Goal: Task Accomplishment & Management: Manage account settings

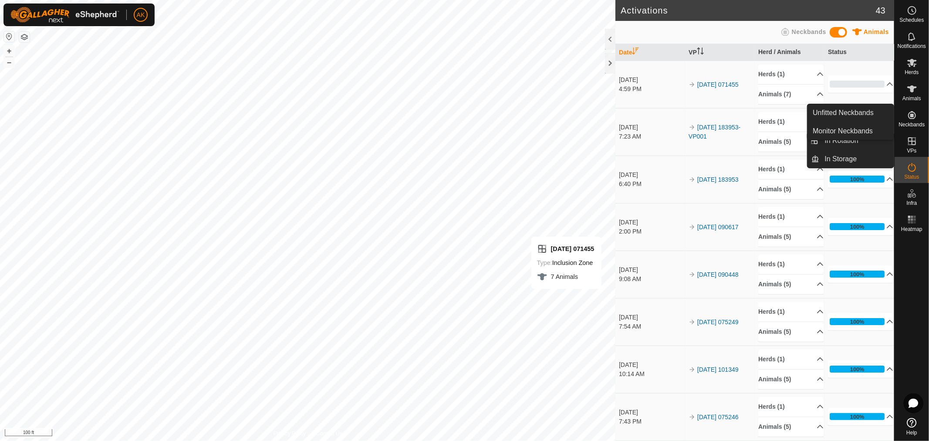
click at [914, 145] on icon at bounding box center [912, 141] width 8 height 8
click at [911, 145] on icon at bounding box center [912, 141] width 10 height 10
click at [912, 116] on icon at bounding box center [912, 115] width 8 height 8
click at [911, 124] on span "Neckbands" at bounding box center [911, 124] width 26 height 5
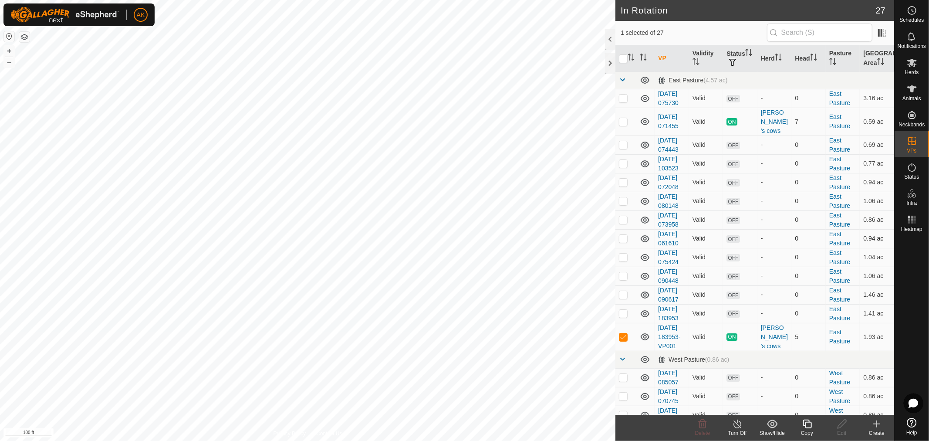
checkbox input "true"
checkbox input "false"
click at [808, 425] on icon at bounding box center [807, 423] width 11 height 10
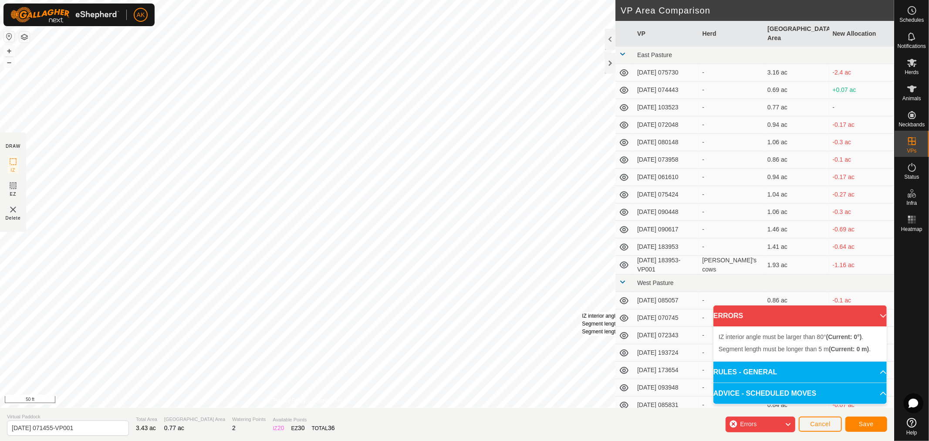
click at [582, 312] on div "IZ interior angle must be larger than 80° (Current: 0°) . Segment length must b…" at bounding box center [647, 324] width 130 height 24
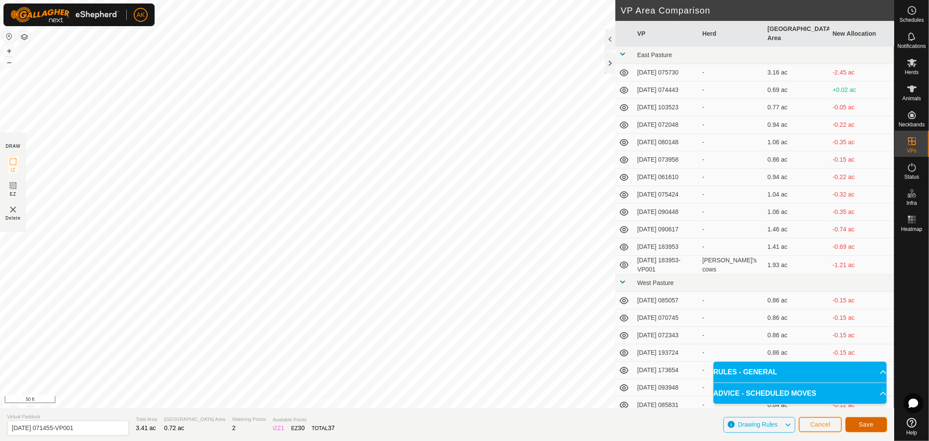
click at [858, 426] on button "Save" at bounding box center [866, 424] width 42 height 15
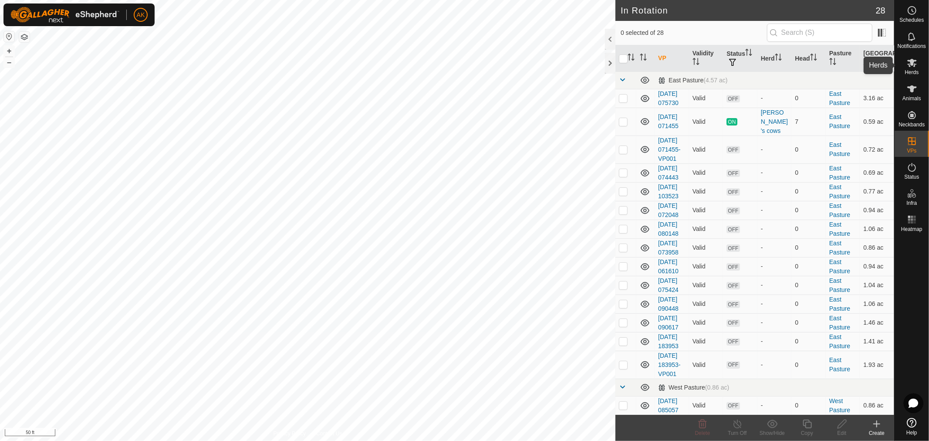
click at [908, 70] on span "Herds" at bounding box center [911, 72] width 14 height 5
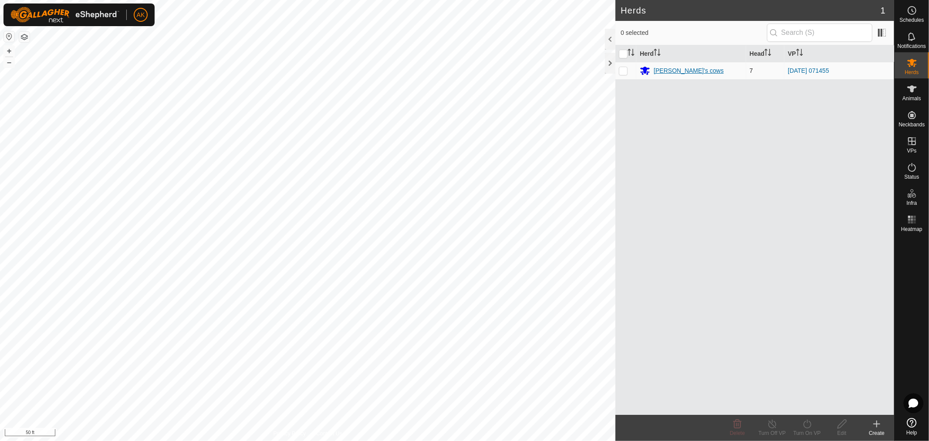
click at [681, 71] on div "[PERSON_NAME]'s cows" at bounding box center [689, 70] width 70 height 9
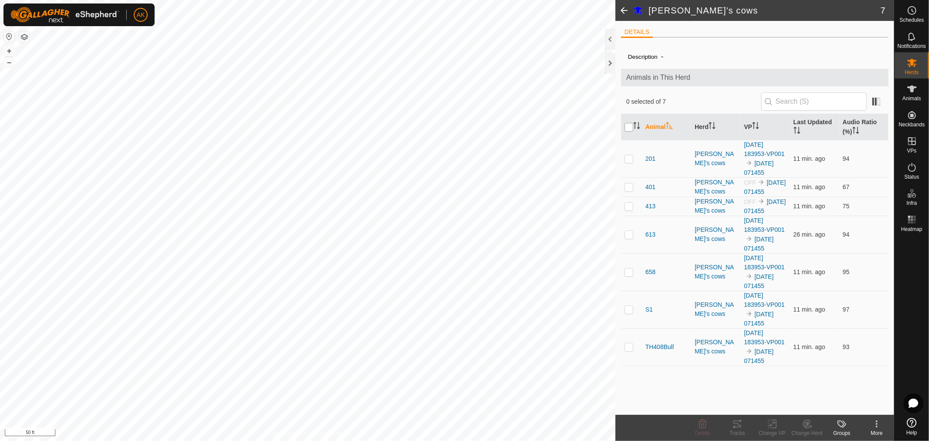
click at [631, 128] on input "checkbox" at bounding box center [628, 127] width 9 height 9
checkbox input "true"
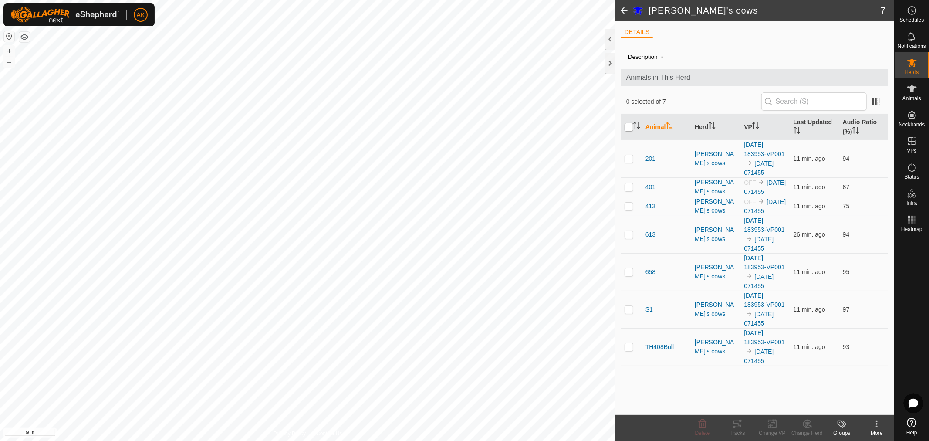
checkbox input "true"
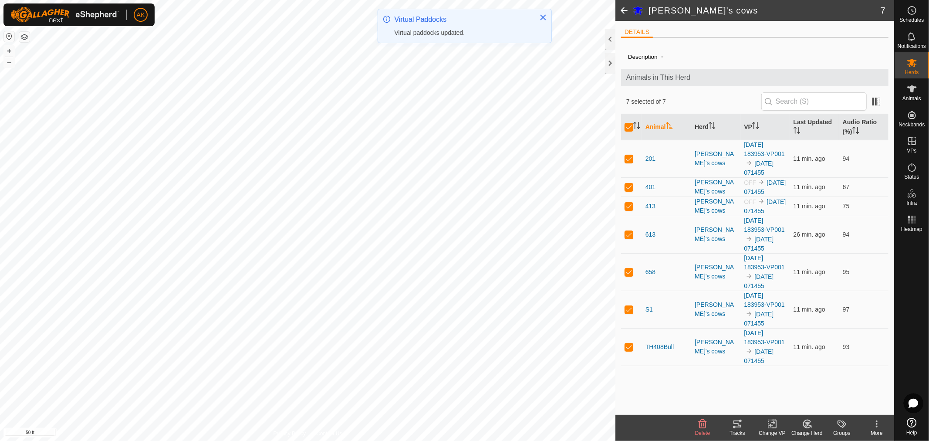
click at [771, 428] on icon at bounding box center [772, 423] width 11 height 10
click at [796, 385] on link "Choose VP..." at bounding box center [798, 386] width 86 height 17
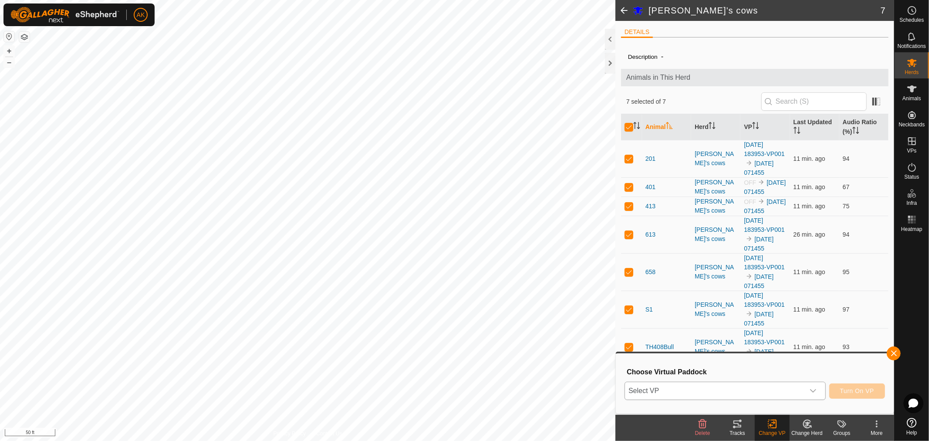
click at [806, 387] on div "dropdown trigger" at bounding box center [812, 390] width 17 height 17
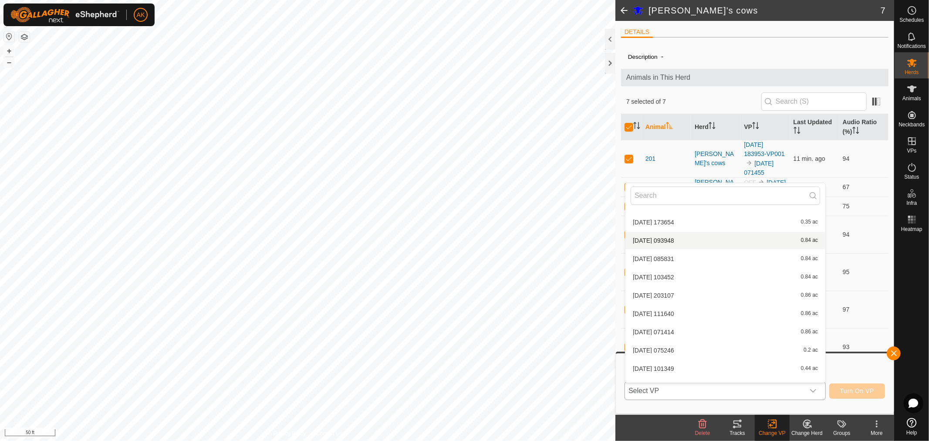
scroll to position [376, 0]
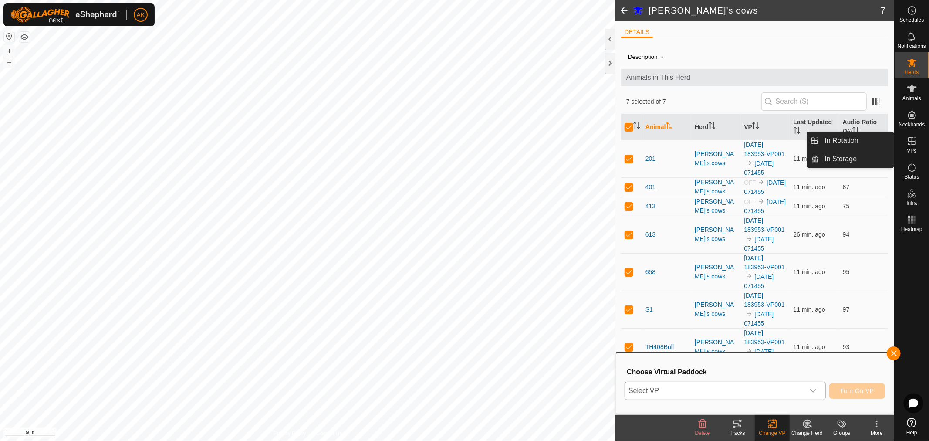
click at [915, 144] on icon at bounding box center [912, 141] width 8 height 8
click at [910, 145] on icon at bounding box center [912, 141] width 10 height 10
click at [841, 156] on link "In Storage" at bounding box center [857, 158] width 74 height 17
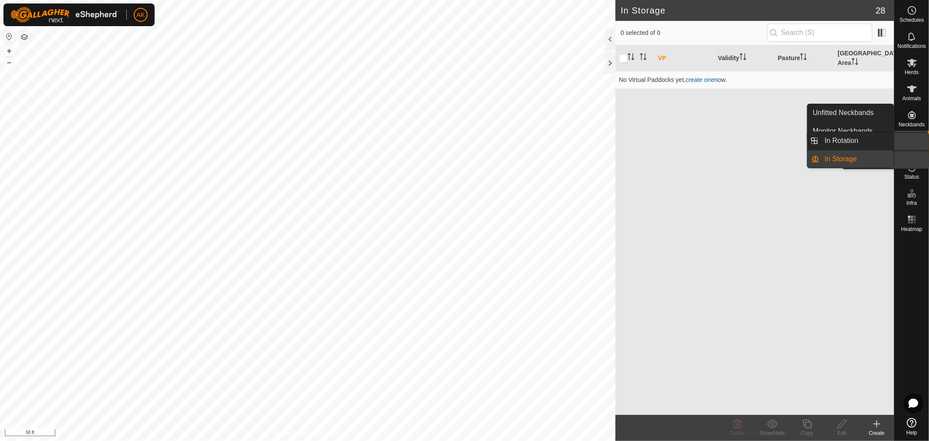
click at [914, 136] on icon at bounding box center [912, 141] width 10 height 10
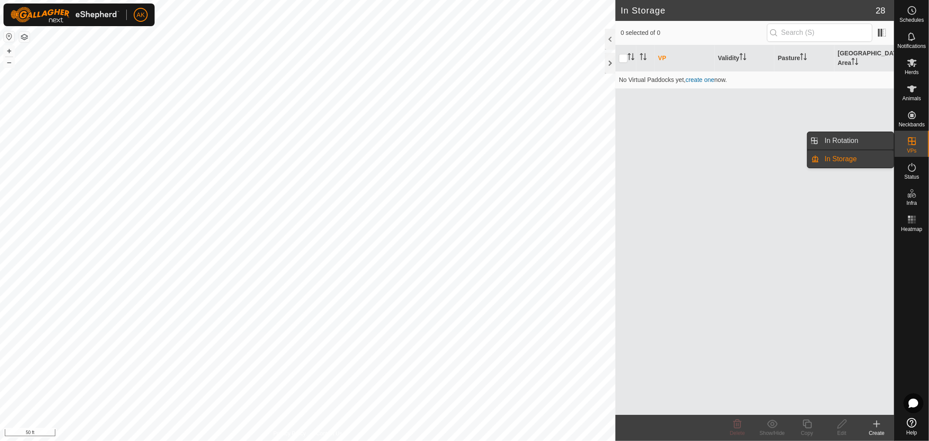
click at [866, 136] on link "In Rotation" at bounding box center [857, 140] width 74 height 17
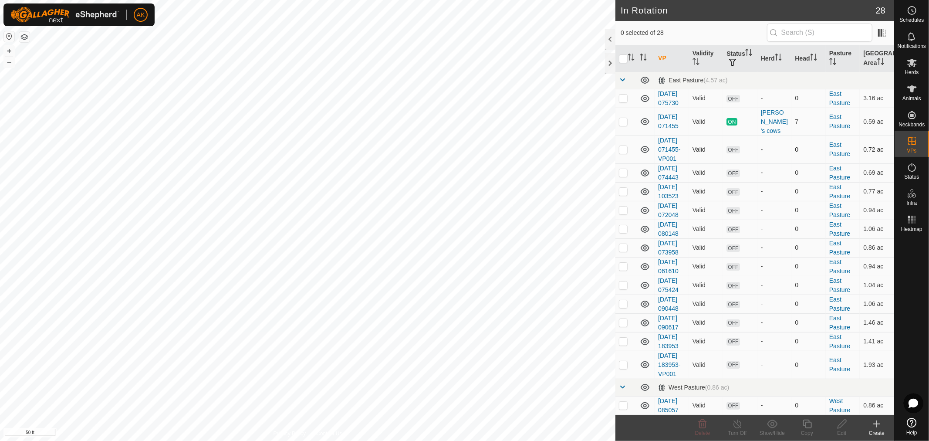
checkbox input "true"
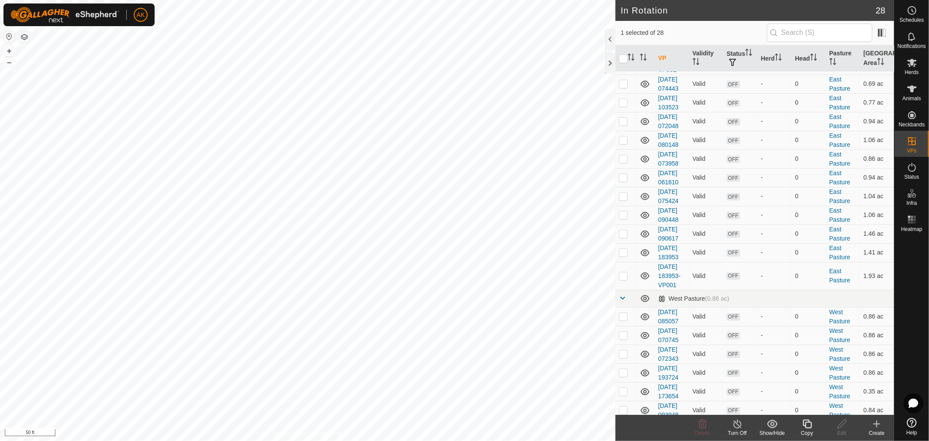
scroll to position [41, 0]
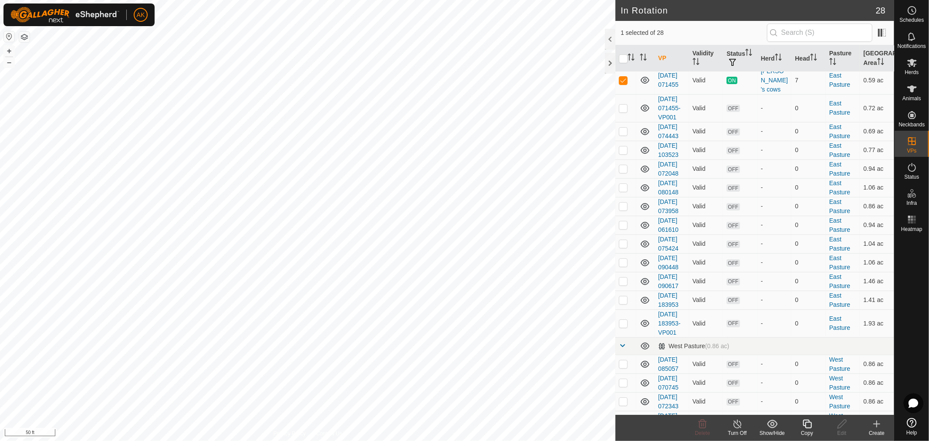
click at [808, 425] on icon at bounding box center [807, 423] width 11 height 10
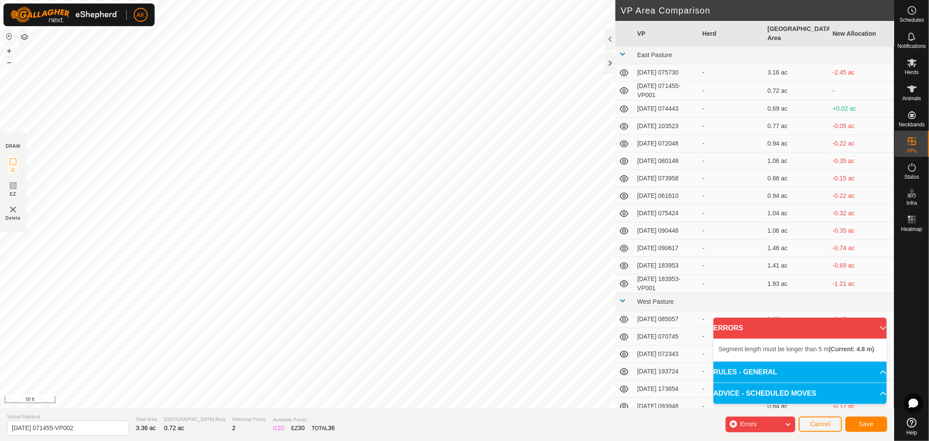
click at [498, 288] on div "Segment length must be longer than 5 m (Current: 4.8 m) . + – ⇧ i 50 ft" at bounding box center [307, 204] width 615 height 408
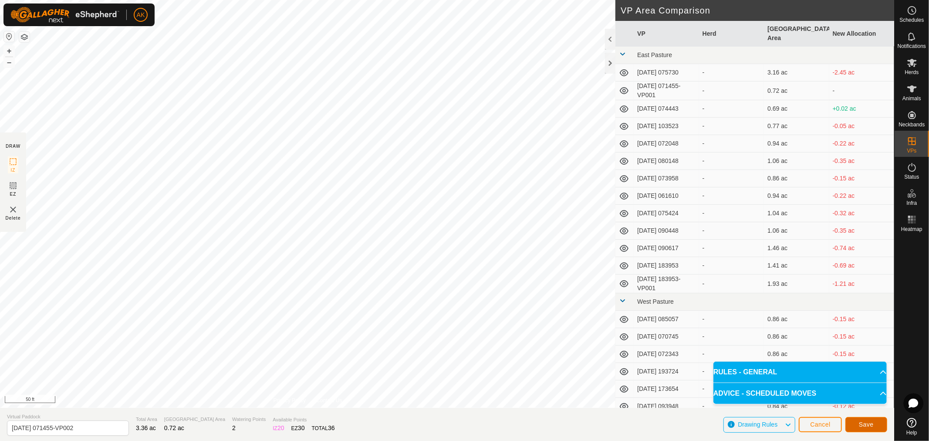
click at [863, 425] on span "Save" at bounding box center [866, 424] width 15 height 7
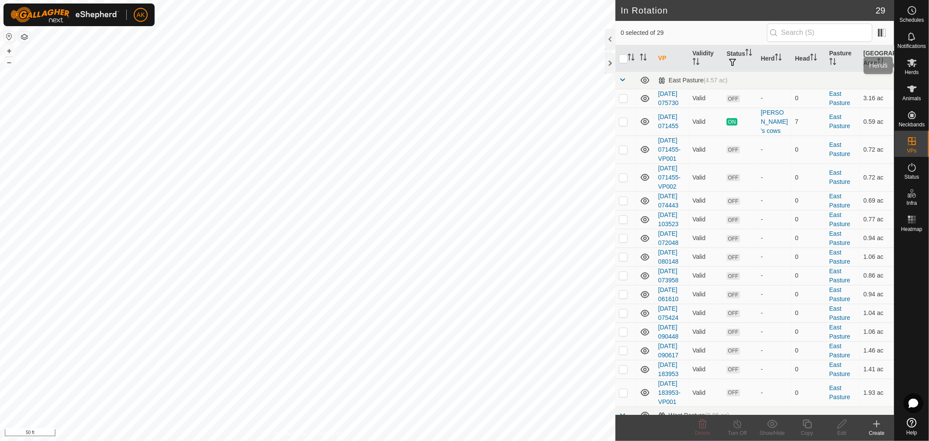
click at [909, 60] on icon at bounding box center [912, 63] width 10 height 8
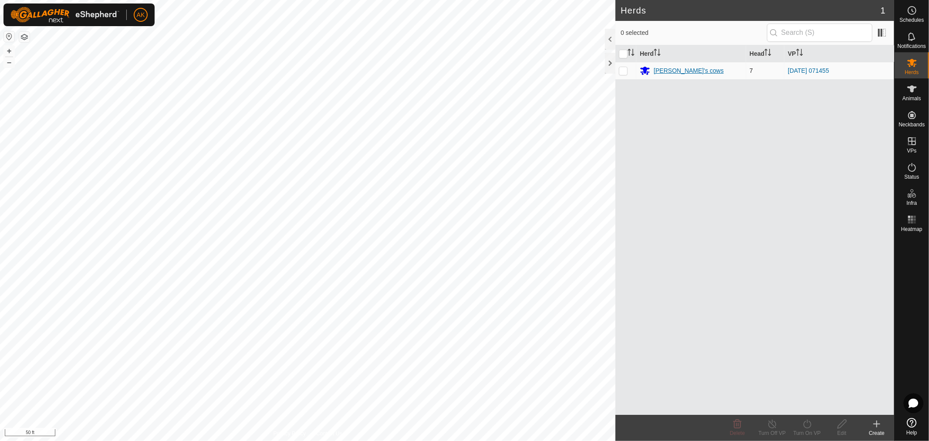
click at [683, 71] on div "[PERSON_NAME]'s cows" at bounding box center [689, 70] width 70 height 9
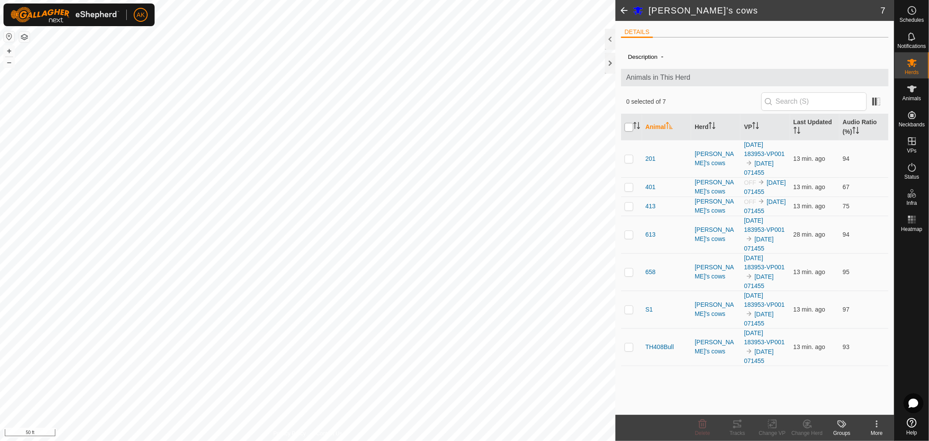
click at [625, 130] on input "checkbox" at bounding box center [628, 127] width 9 height 9
checkbox input "true"
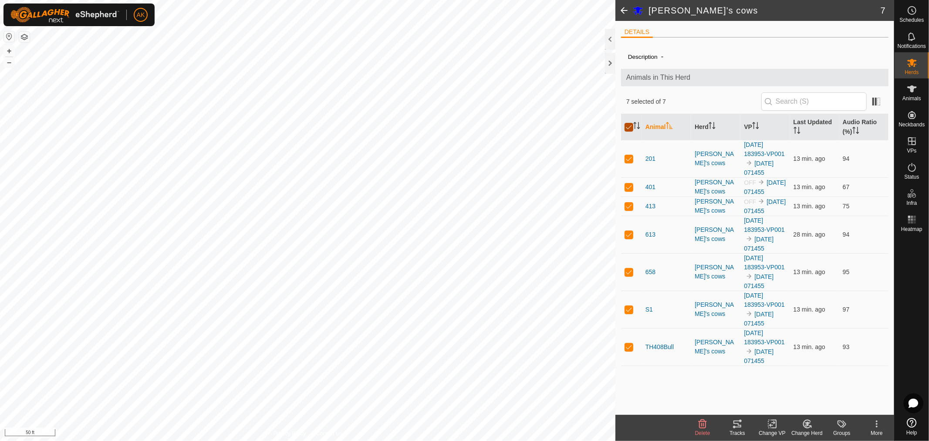
checkbox input "true"
click at [773, 425] on icon at bounding box center [772, 424] width 6 height 6
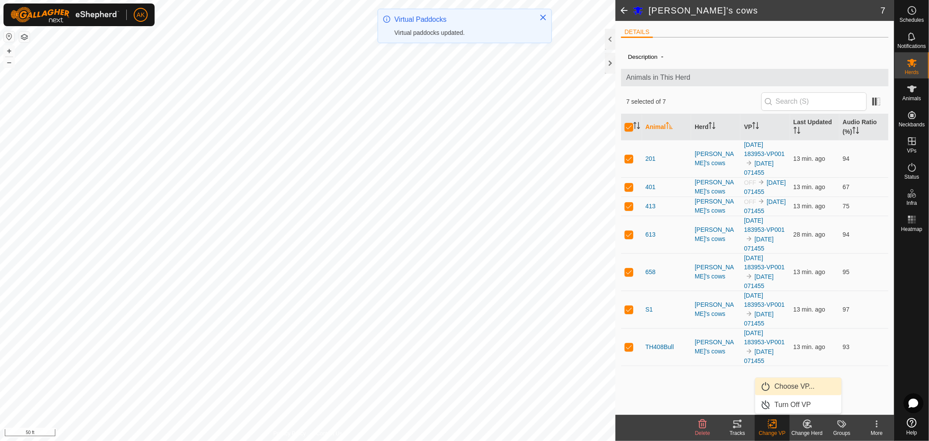
click at [781, 389] on link "Choose VP..." at bounding box center [798, 386] width 86 height 17
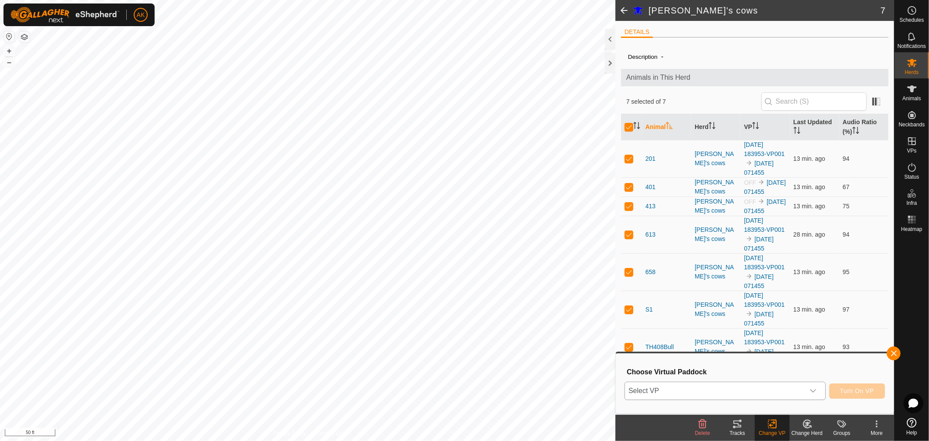
click at [815, 388] on icon "dropdown trigger" at bounding box center [813, 390] width 7 height 7
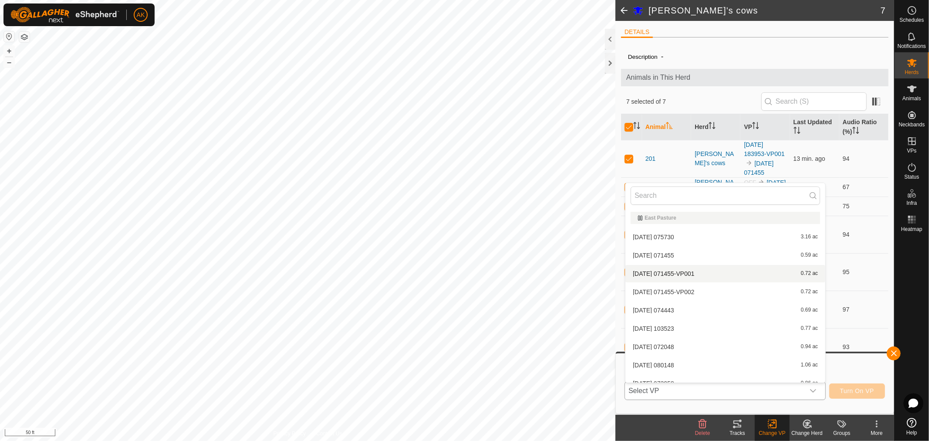
click at [695, 271] on li "[DATE] 071455-VP001 0.72 ac" at bounding box center [725, 273] width 200 height 17
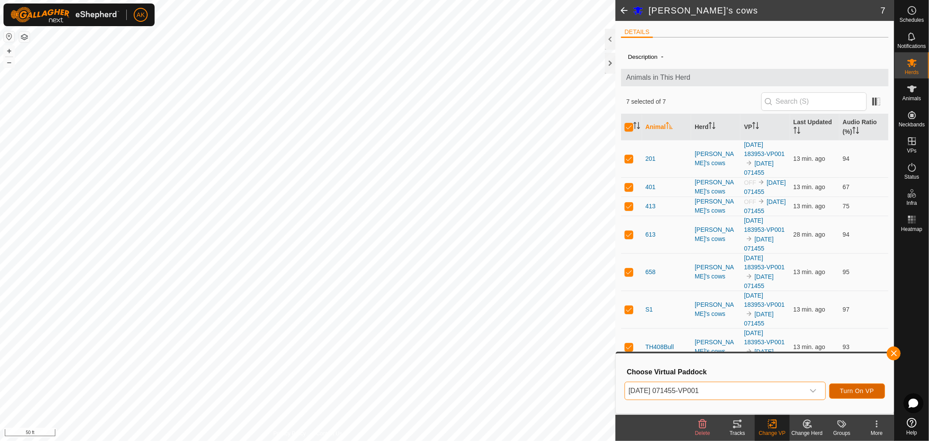
click at [852, 389] on span "Turn On VP" at bounding box center [857, 390] width 34 height 7
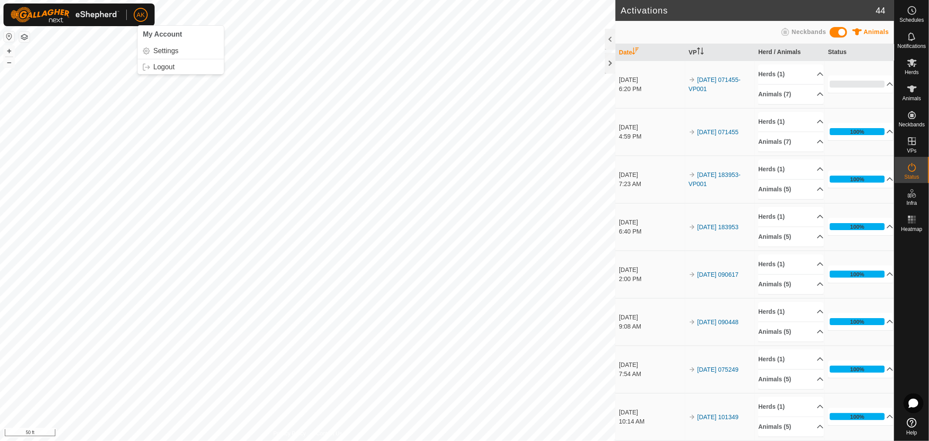
click at [24, 37] on button "button" at bounding box center [24, 37] width 10 height 10
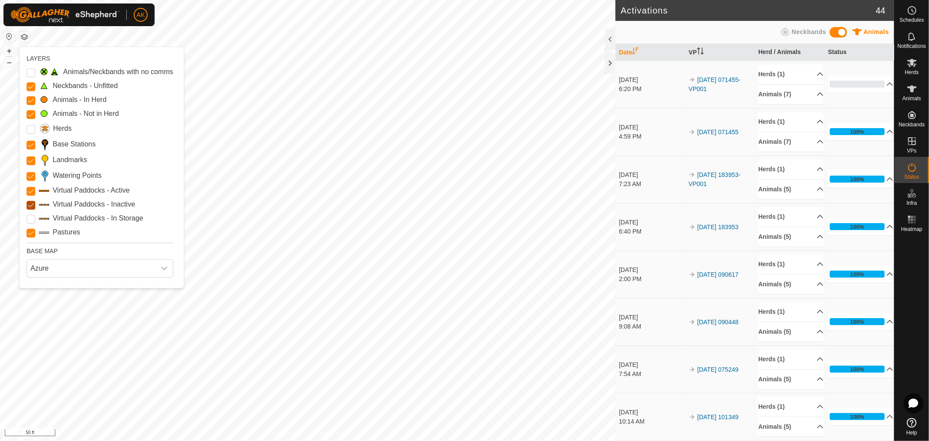
click at [31, 206] on Inactive "Virtual Paddocks - Inactive" at bounding box center [31, 205] width 9 height 9
